Goal: Task Accomplishment & Management: Manage account settings

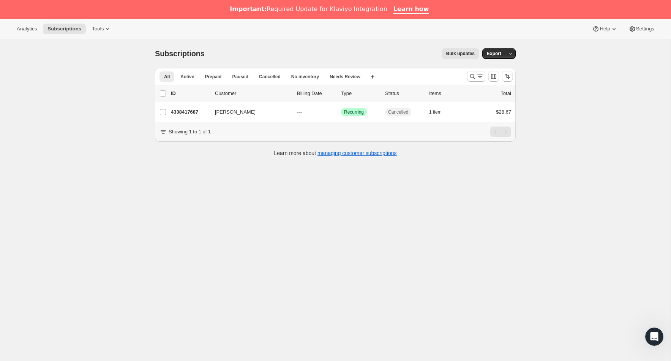
drag, startPoint x: 471, startPoint y: 77, endPoint x: 457, endPoint y: 87, distance: 17.4
click at [471, 77] on icon "Search and filter results" at bounding box center [473, 77] width 8 height 8
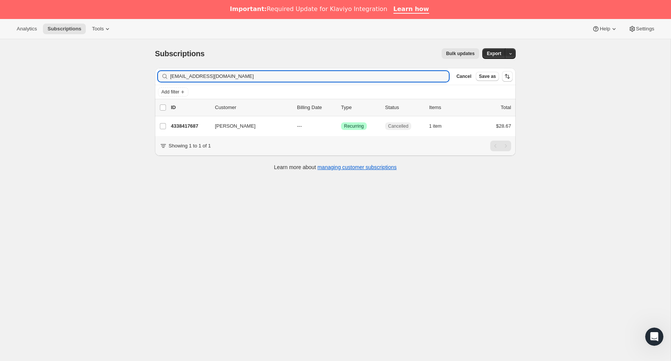
drag, startPoint x: 237, startPoint y: 78, endPoint x: 83, endPoint y: 70, distance: 154.0
click at [85, 70] on div "Subscriptions. This page is ready Subscriptions Bulk updates More actions Bulk …" at bounding box center [335, 219] width 671 height 361
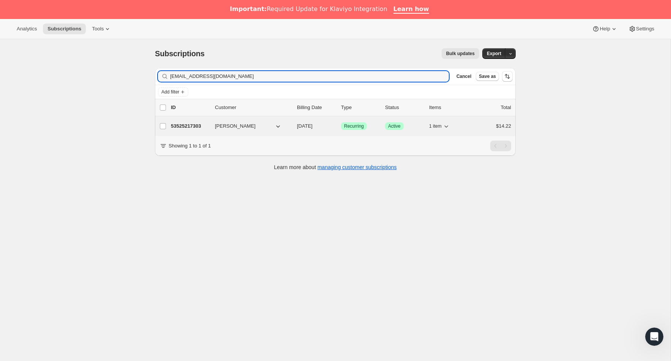
type input "[EMAIL_ADDRESS][DOMAIN_NAME]"
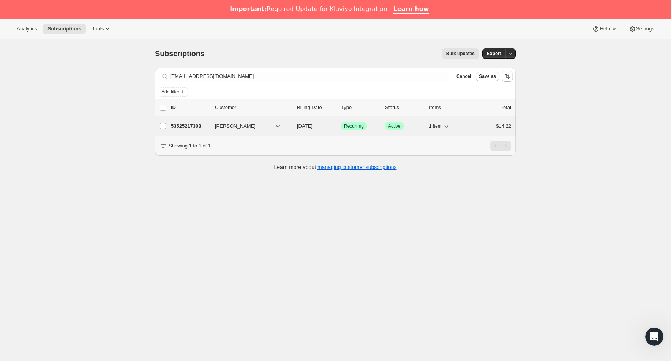
click at [182, 124] on p "53525217303" at bounding box center [190, 126] width 38 height 8
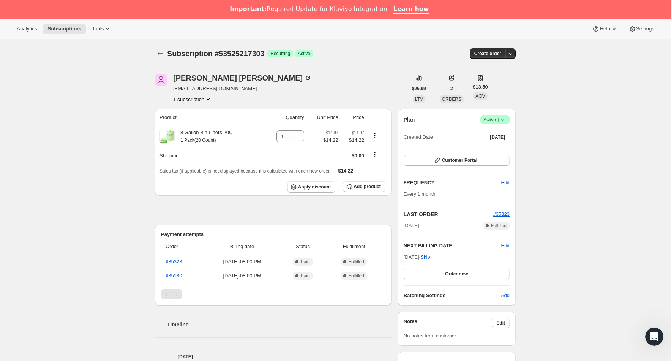
click at [507, 120] on span "Success Active |" at bounding box center [494, 119] width 29 height 9
click at [503, 146] on span "Cancel subscription" at bounding box center [492, 148] width 43 height 6
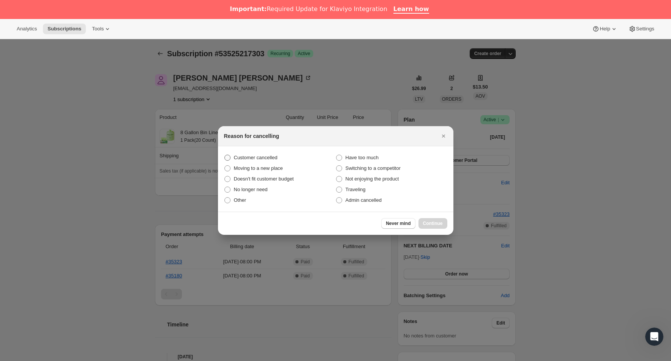
click at [245, 157] on span "Customer cancelled" at bounding box center [256, 158] width 44 height 6
click at [225, 155] on input "Customer cancelled" at bounding box center [224, 155] width 0 height 0
radio input "true"
drag, startPoint x: 430, startPoint y: 223, endPoint x: 404, endPoint y: 240, distance: 30.9
click at [430, 223] on span "Continue" at bounding box center [433, 223] width 20 height 6
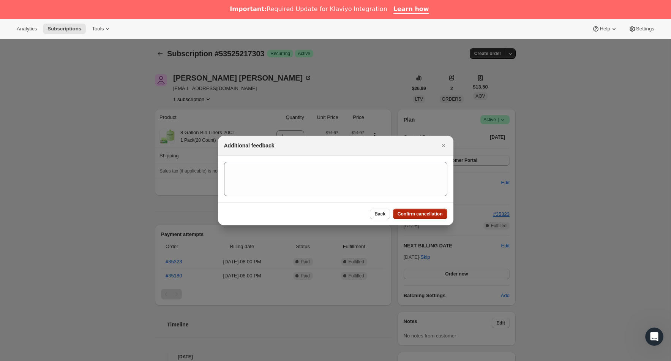
click at [418, 215] on span "Confirm cancellation" at bounding box center [420, 214] width 45 height 6
